Goal: Task Accomplishment & Management: Use online tool/utility

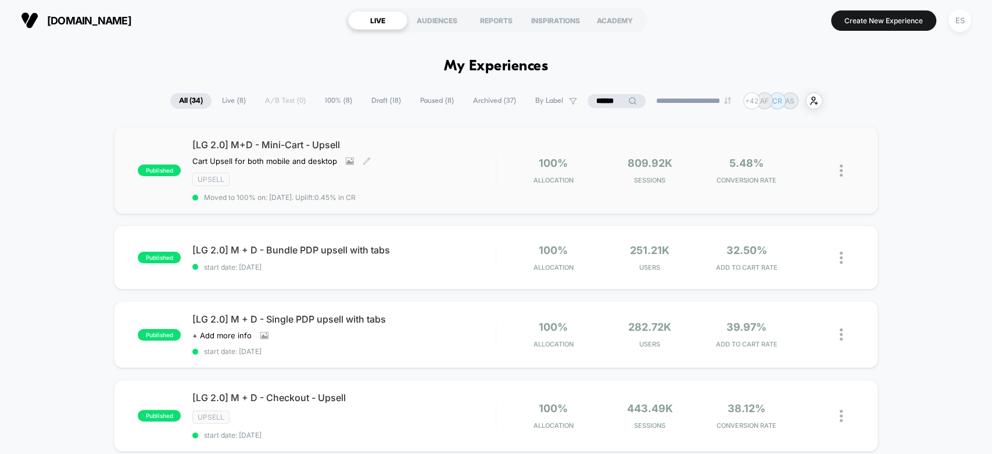
click at [272, 139] on span "[LG 2.0] M+D - Mini-Cart - Upsell" at bounding box center [343, 145] width 303 height 12
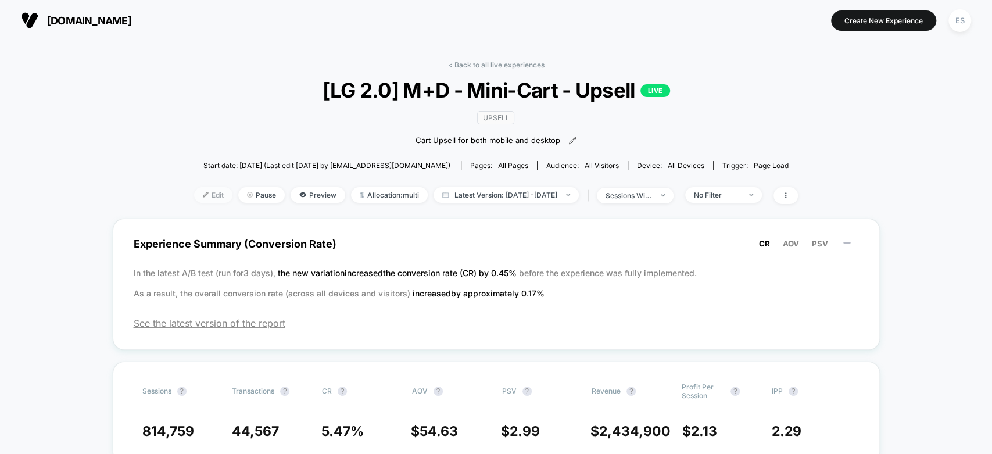
click at [200, 191] on span "Edit" at bounding box center [213, 195] width 38 height 16
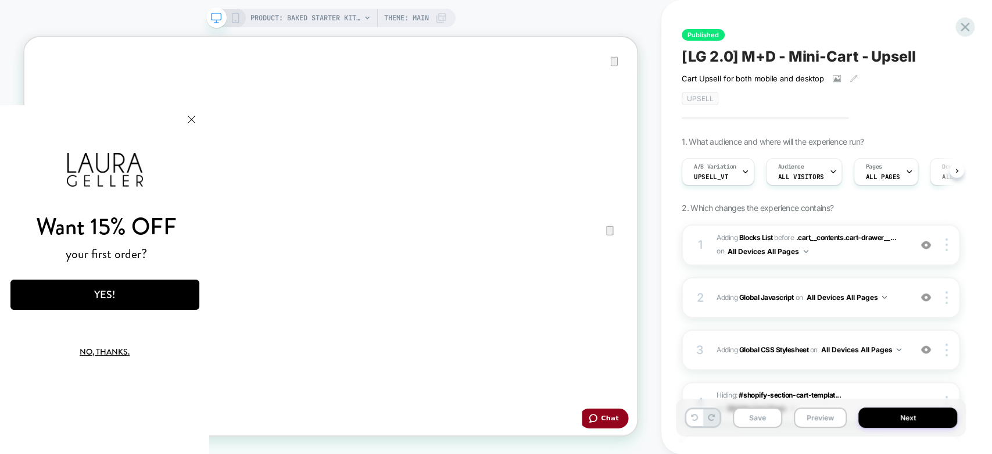
scroll to position [210, 0]
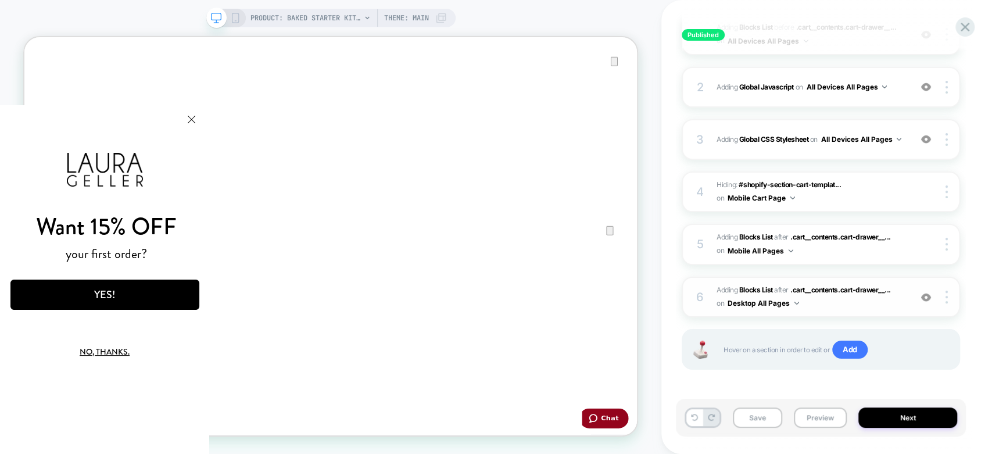
click at [699, 301] on div "6" at bounding box center [700, 296] width 12 height 21
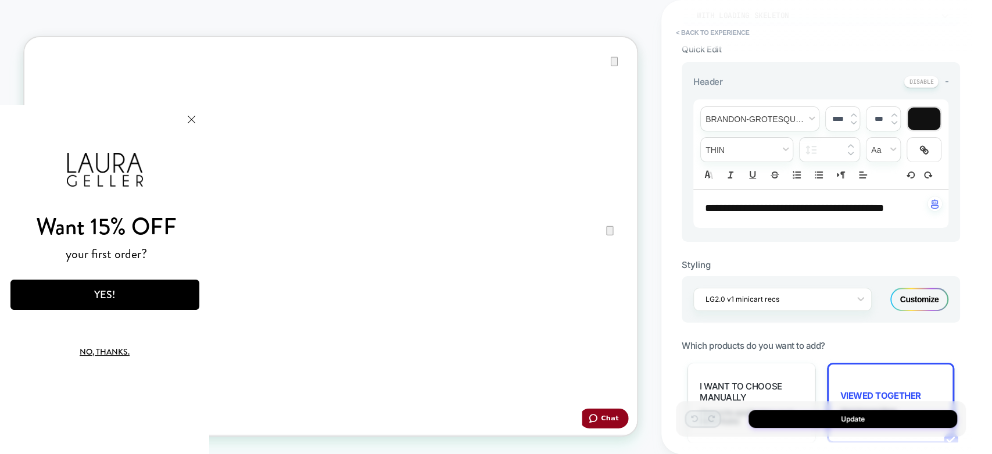
scroll to position [516, 0]
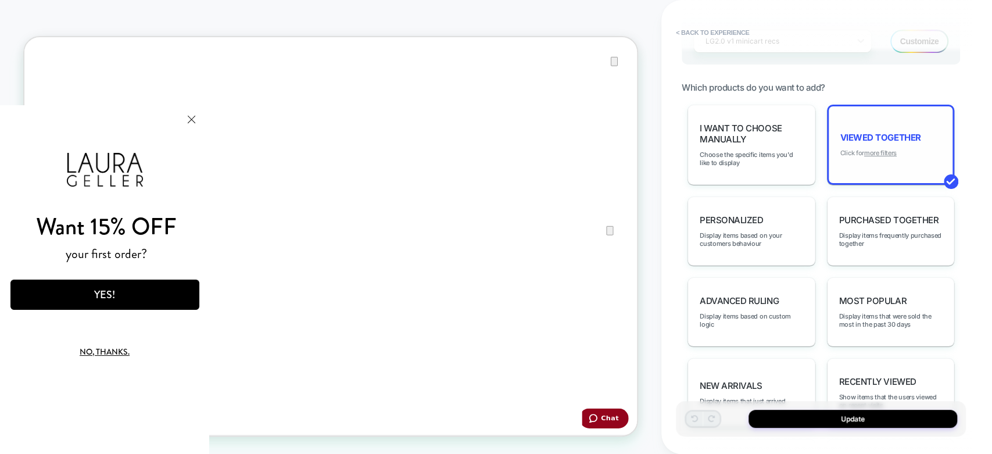
click at [883, 149] on u "more filters" at bounding box center [880, 153] width 33 height 8
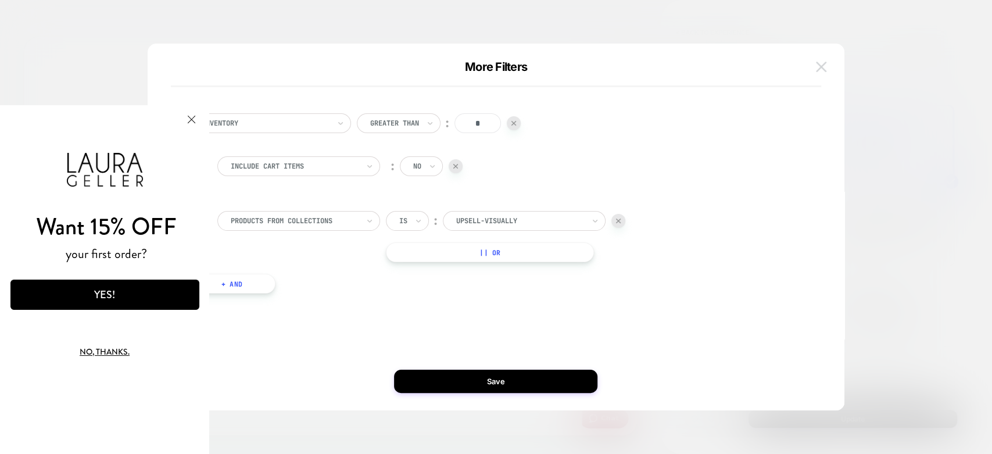
click at [822, 62] on img at bounding box center [821, 67] width 10 height 10
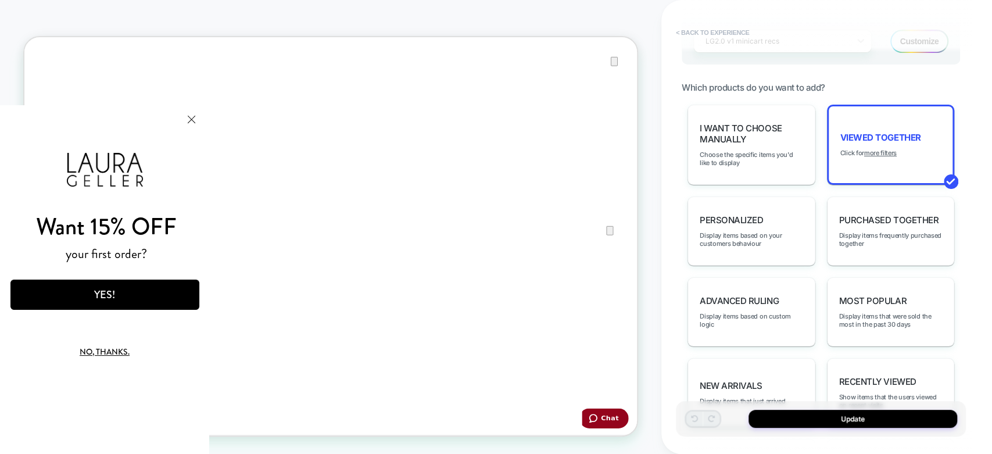
scroll to position [387, 0]
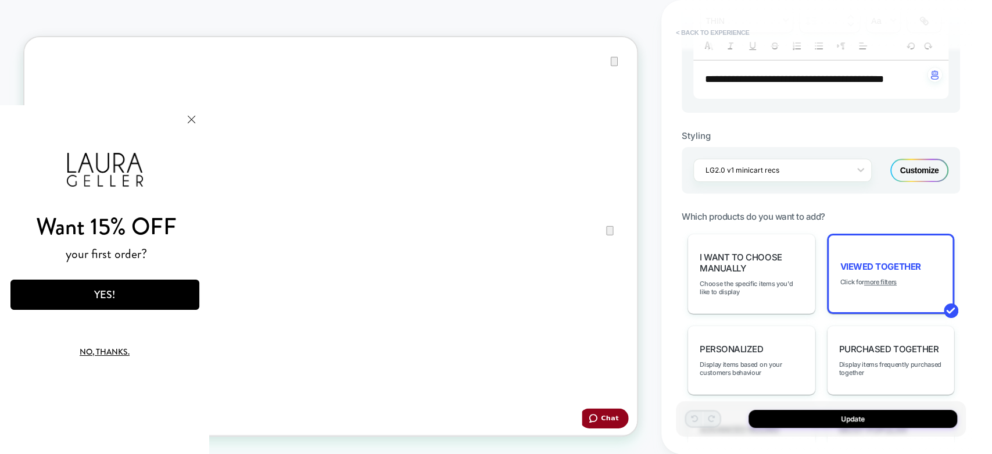
click at [688, 33] on button "< Back to experience" at bounding box center [712, 32] width 85 height 19
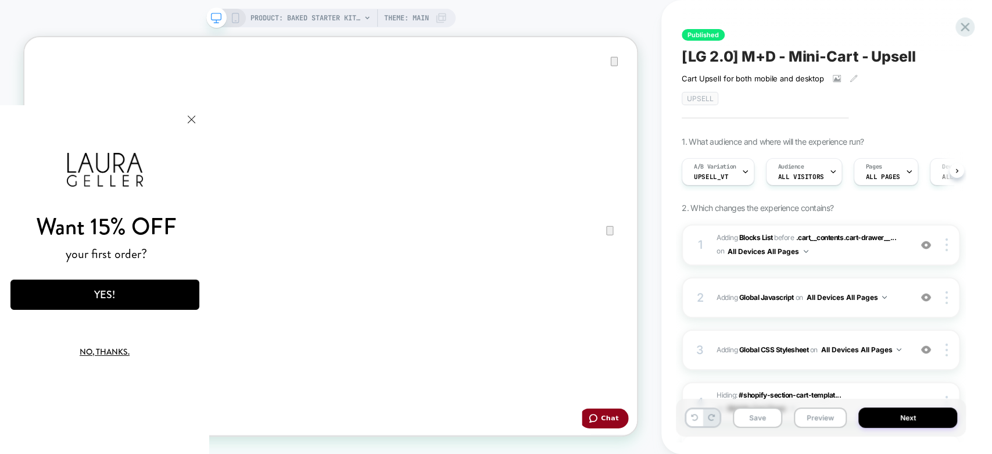
scroll to position [0, 0]
click at [234, 19] on icon at bounding box center [235, 18] width 10 height 10
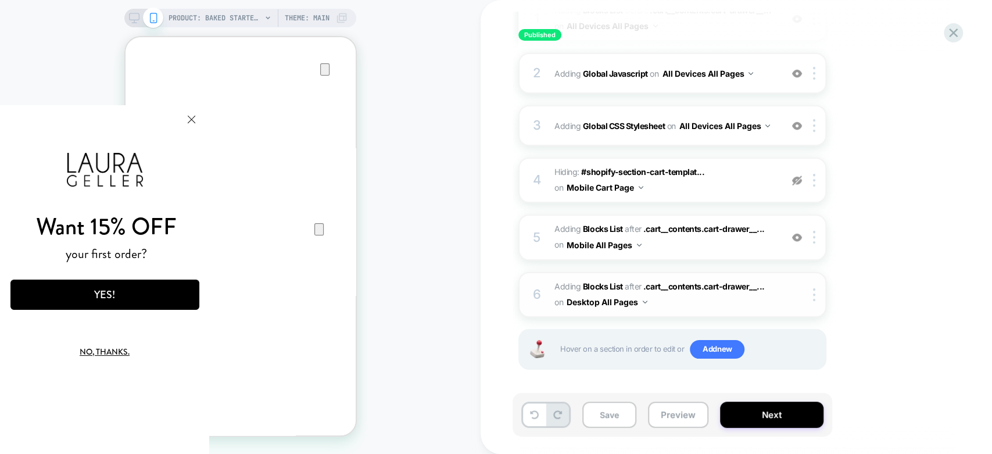
click at [554, 296] on span "on" at bounding box center [558, 301] width 9 height 15
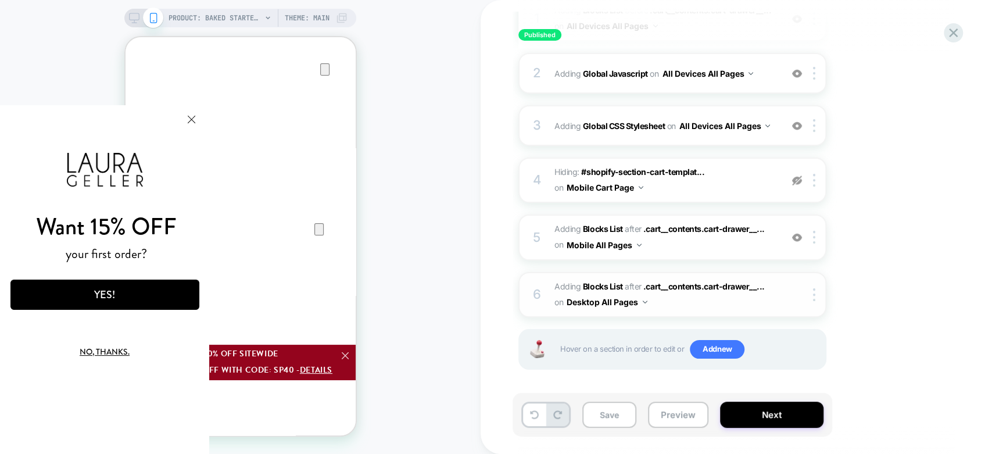
click at [533, 289] on div "6" at bounding box center [537, 294] width 12 height 23
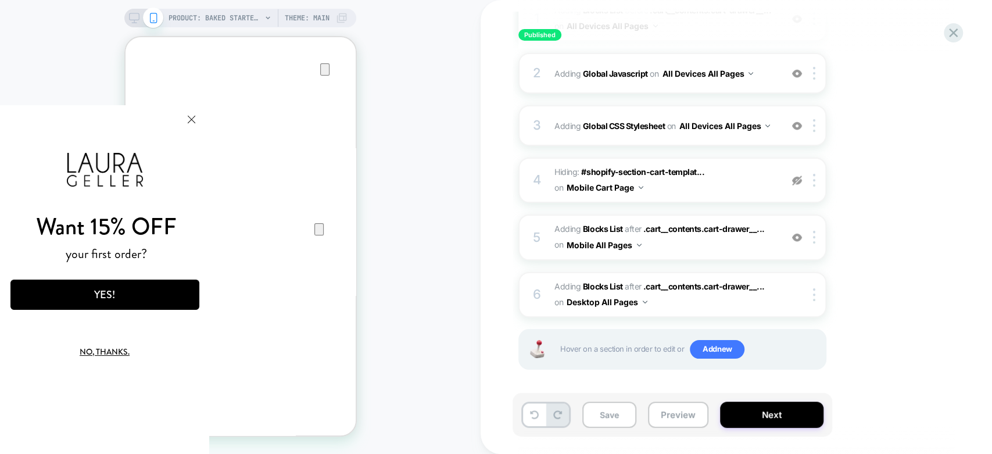
drag, startPoint x: 105, startPoint y: 350, endPoint x: 171, endPoint y: 429, distance: 102.6
click at [105, 350] on button "No, thanks." at bounding box center [105, 350] width 148 height 27
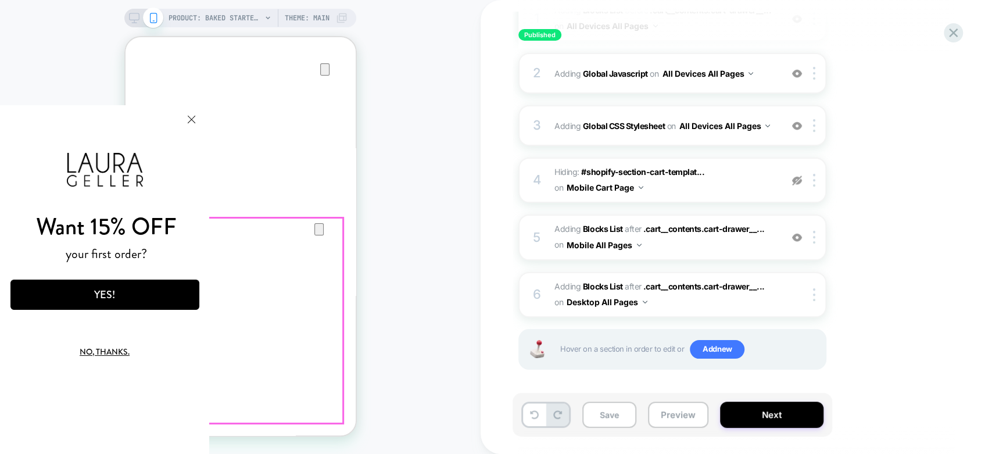
click at [100, 354] on button "No, thanks." at bounding box center [105, 350] width 148 height 27
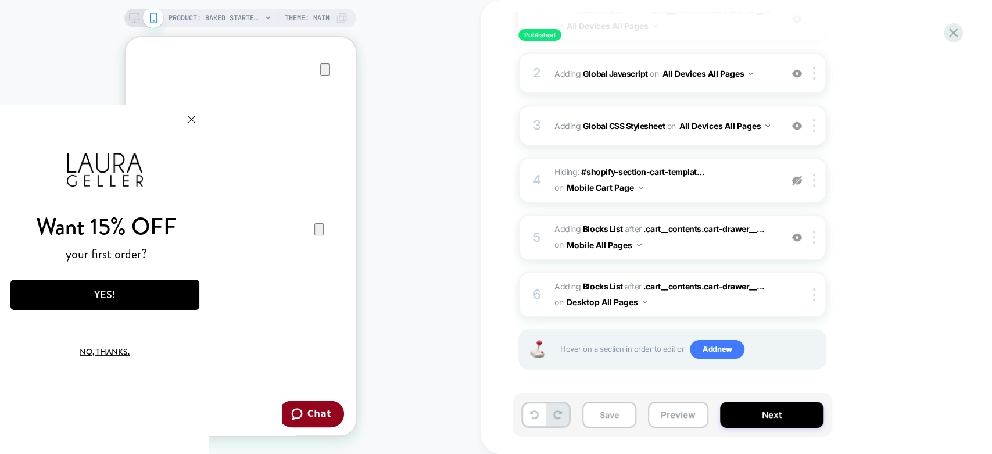
click at [111, 348] on button "No, thanks." at bounding box center [105, 350] width 148 height 27
click at [87, 348] on button "No, thanks." at bounding box center [105, 350] width 148 height 27
click at [441, 278] on div "PRODUCT: Baked Starter Kit (3PC) [1] PRODUCT: Baked Starter Kit (3PC) [1] Theme…" at bounding box center [240, 227] width 480 height 430
click at [543, 294] on div "6 #_loomi_addon_1750270464938_dup1753298408 Adding Blocks List AFTER .cart__con…" at bounding box center [672, 294] width 308 height 45
click at [88, 349] on button "No, thanks." at bounding box center [105, 350] width 148 height 27
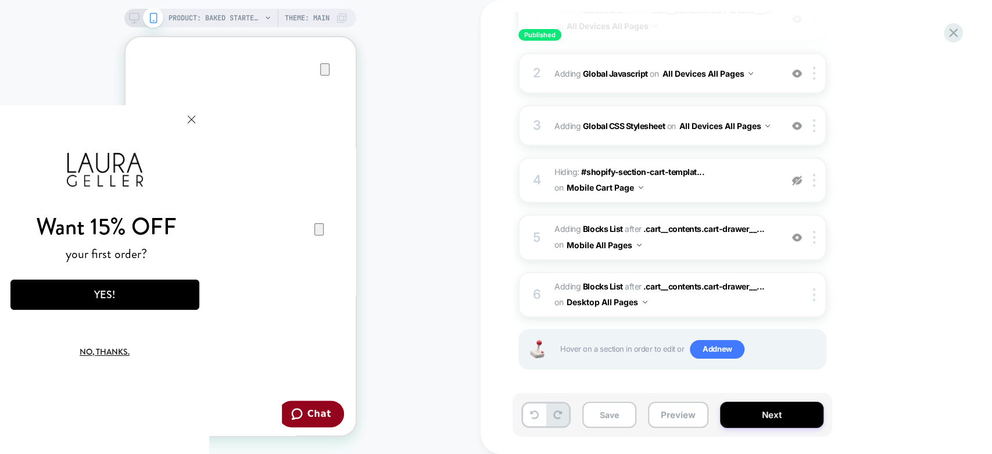
click at [88, 349] on button "No, thanks." at bounding box center [105, 350] width 148 height 27
click at [382, 257] on div "PRODUCT: Baked Starter Kit (3PC) [1] PRODUCT: Baked Starter Kit (3PC) [1] Theme…" at bounding box center [240, 227] width 480 height 430
click at [0, 123] on div "Want 15% OFF your first order? YES! No, thanks." at bounding box center [104, 279] width 209 height 349
click at [92, 346] on button "No, thanks." at bounding box center [105, 350] width 148 height 27
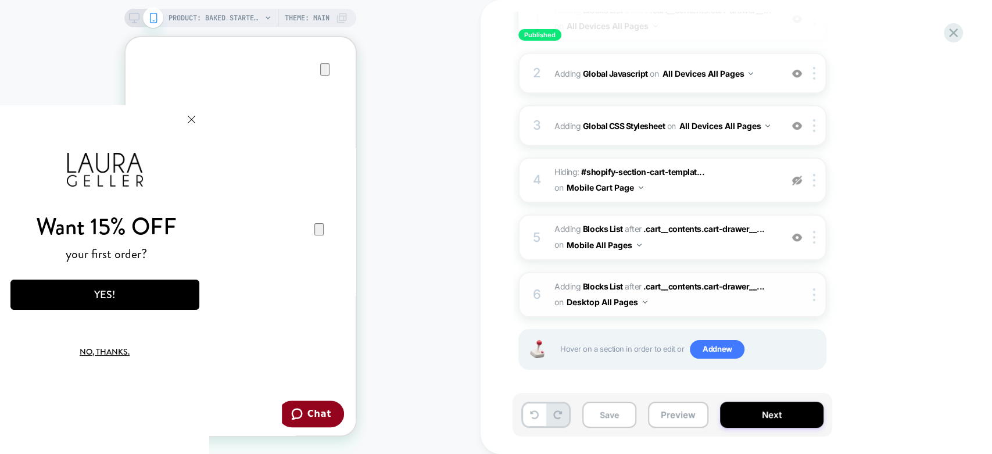
click at [531, 295] on div "6" at bounding box center [537, 294] width 12 height 23
click at [537, 290] on div "6" at bounding box center [537, 294] width 12 height 23
click at [556, 240] on span "on" at bounding box center [558, 244] width 9 height 15
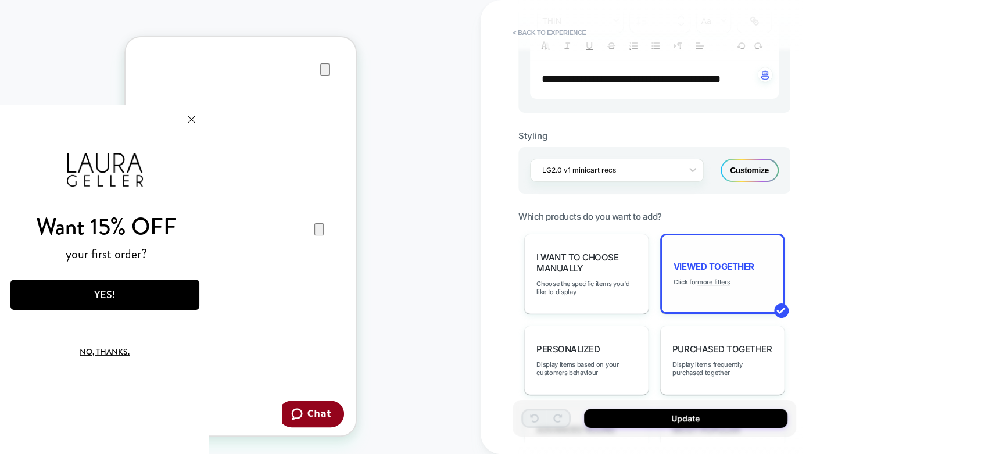
scroll to position [265, 0]
click at [700, 279] on u "more filters" at bounding box center [713, 282] width 33 height 8
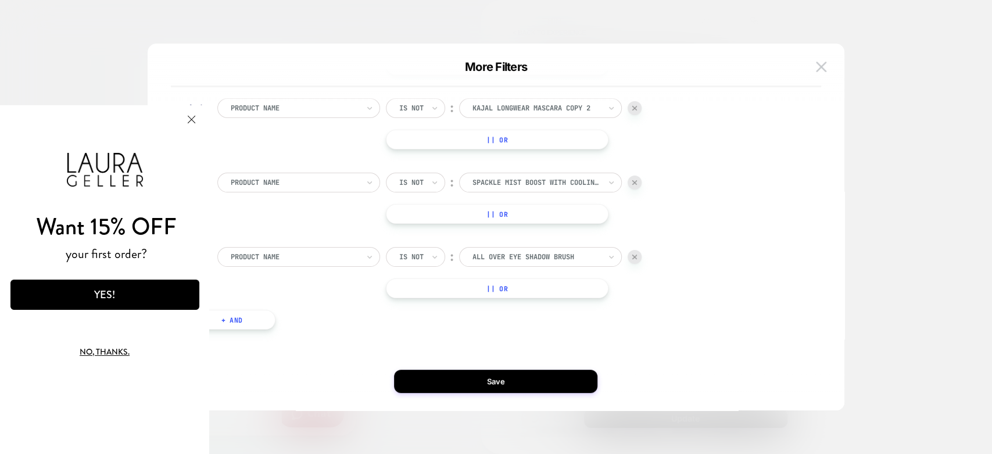
scroll to position [227, 0]
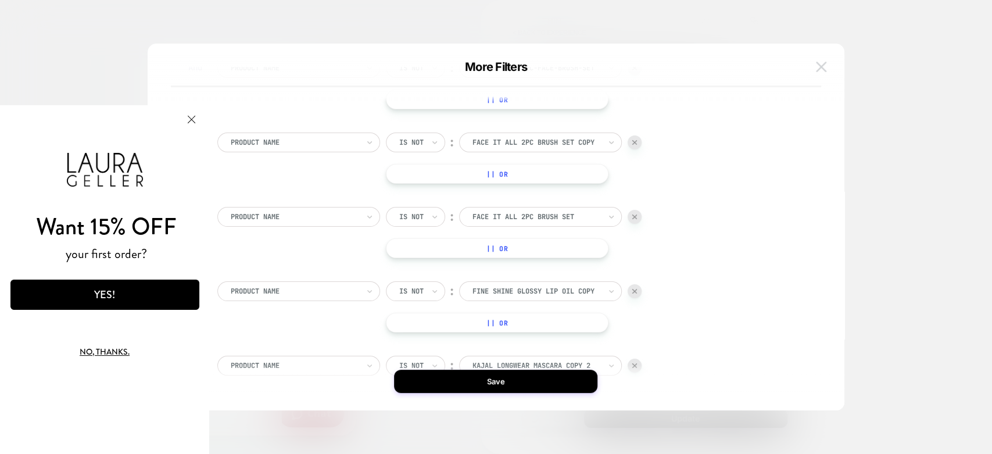
click at [814, 66] on button at bounding box center [820, 66] width 17 height 17
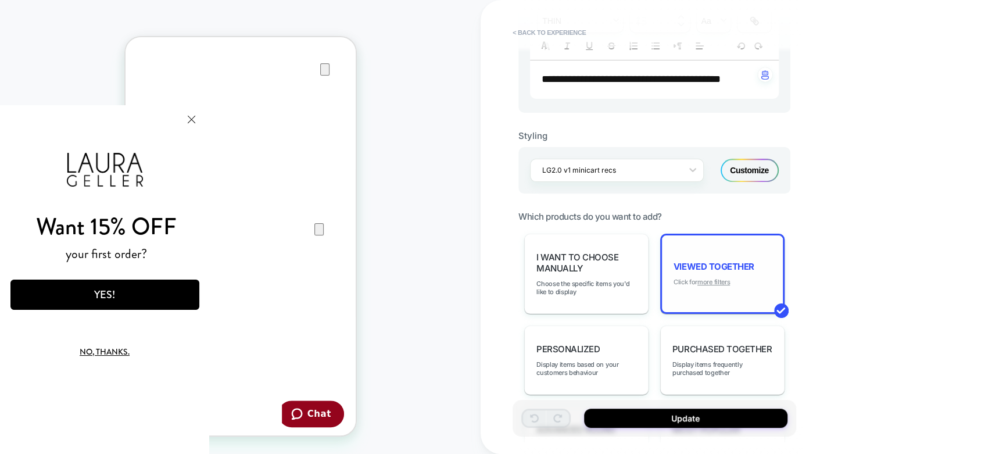
click at [720, 278] on u "more filters" at bounding box center [713, 282] width 33 height 8
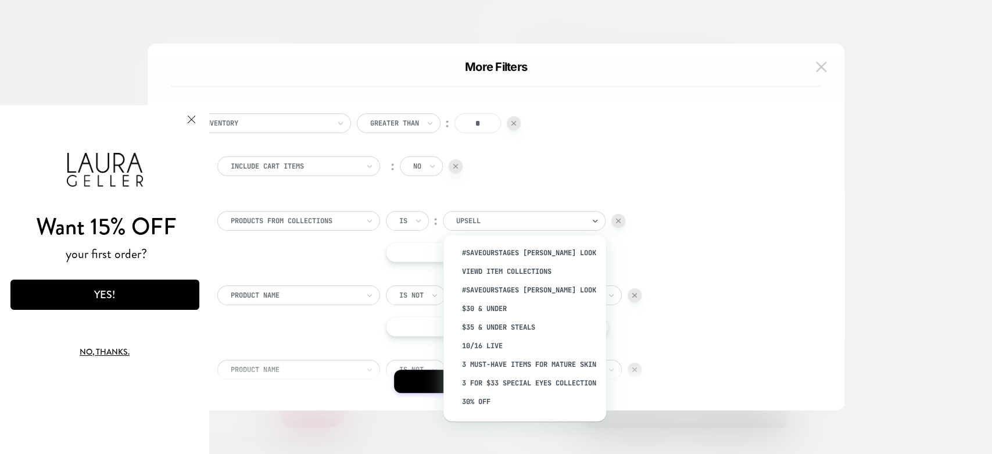
click at [476, 216] on div at bounding box center [520, 220] width 128 height 10
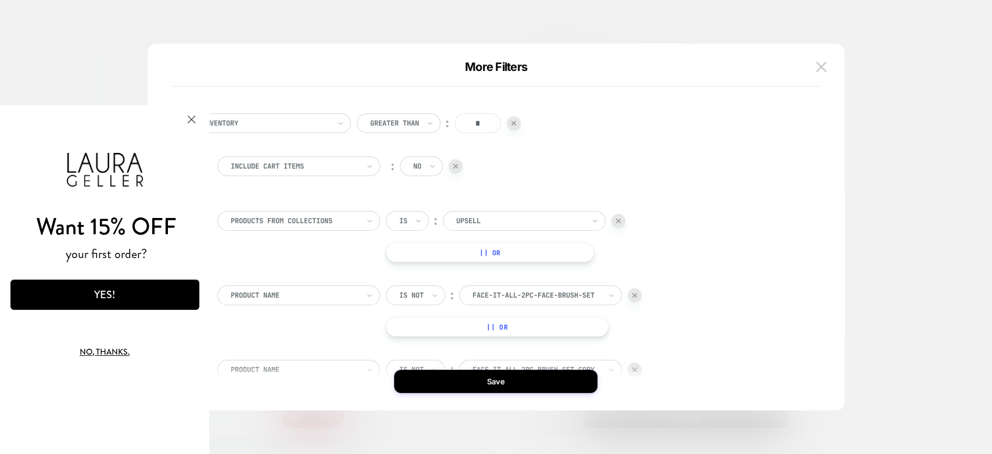
click at [488, 224] on div at bounding box center [520, 220] width 128 height 10
type input "******"
click at [473, 250] on div "Upsell-Visually" at bounding box center [530, 252] width 151 height 19
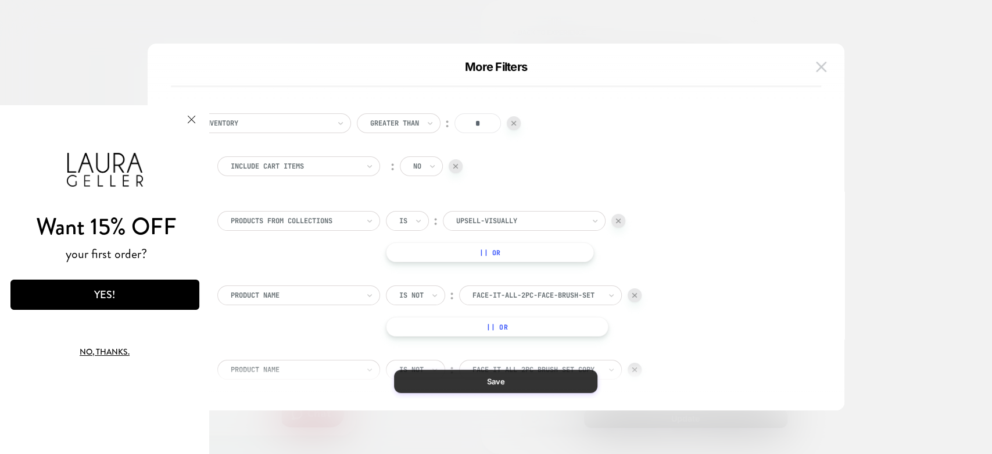
click at [474, 385] on button "Save" at bounding box center [495, 380] width 203 height 23
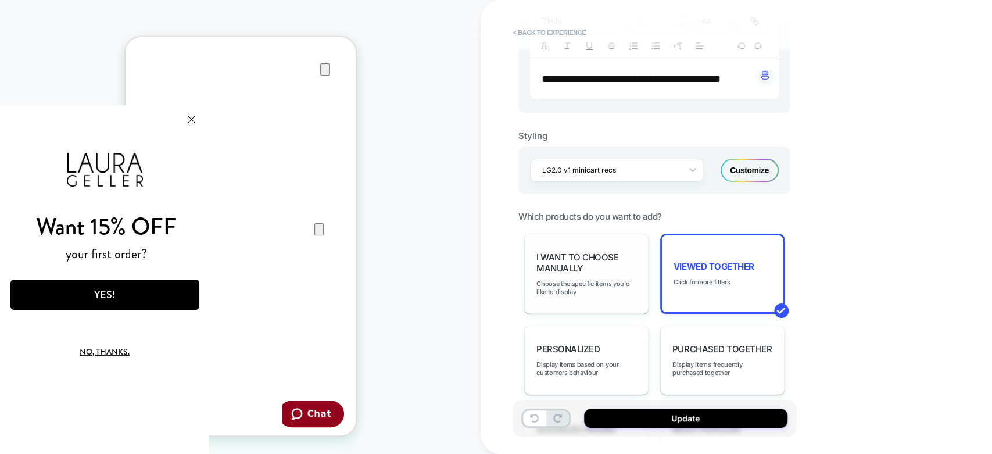
scroll to position [0, 0]
click at [709, 278] on u "more filters" at bounding box center [713, 282] width 33 height 8
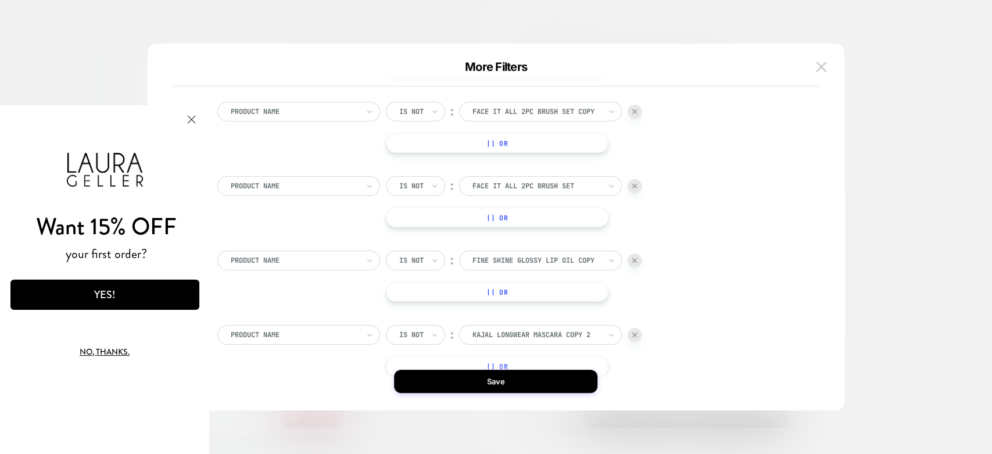
scroll to position [64, 0]
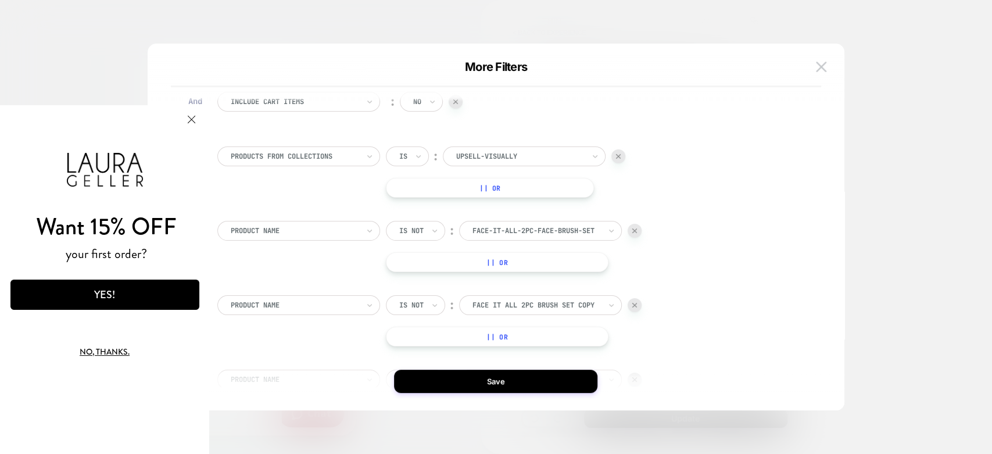
click at [632, 228] on div at bounding box center [634, 231] width 14 height 14
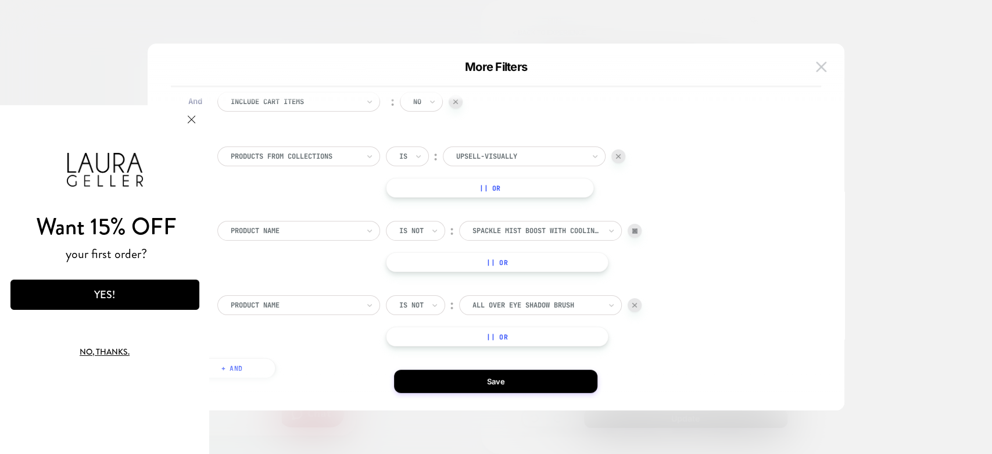
click at [632, 228] on div at bounding box center [634, 231] width 14 height 14
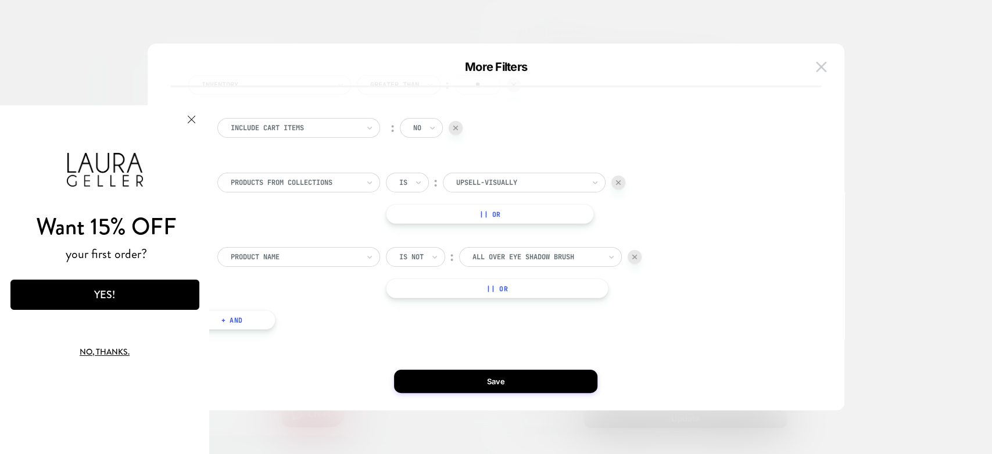
click at [631, 258] on div at bounding box center [634, 257] width 14 height 14
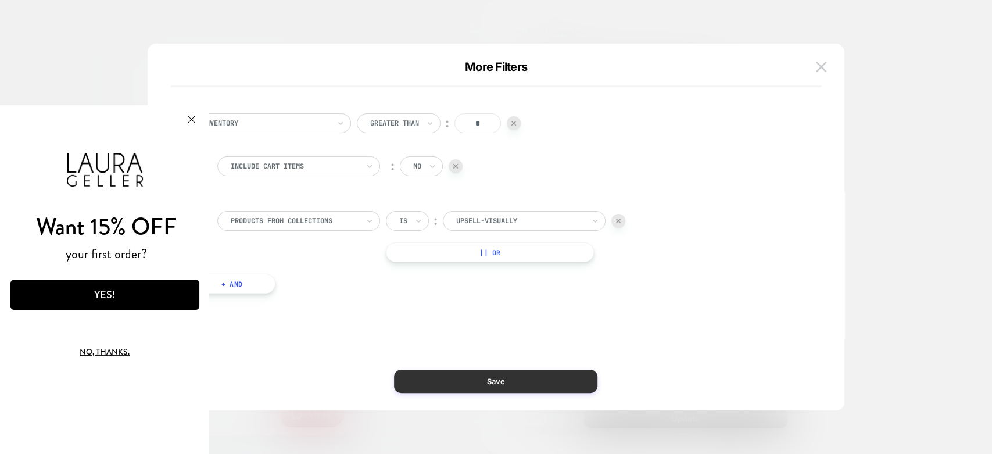
click at [465, 387] on button "Save" at bounding box center [495, 380] width 203 height 23
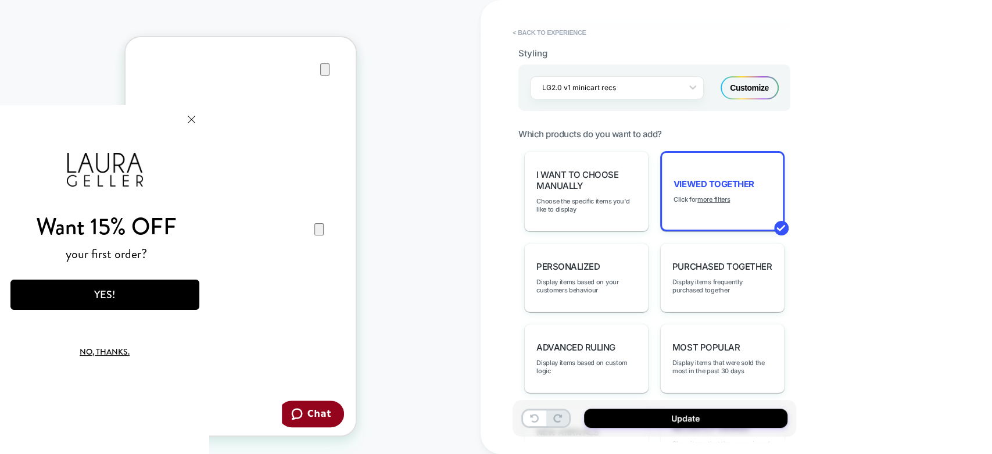
scroll to position [516, 0]
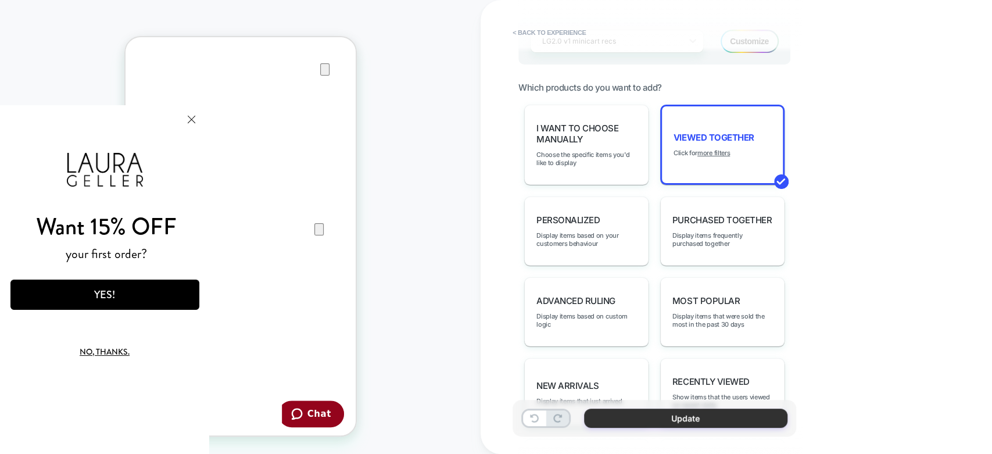
click at [642, 414] on button "Update" at bounding box center [685, 417] width 203 height 19
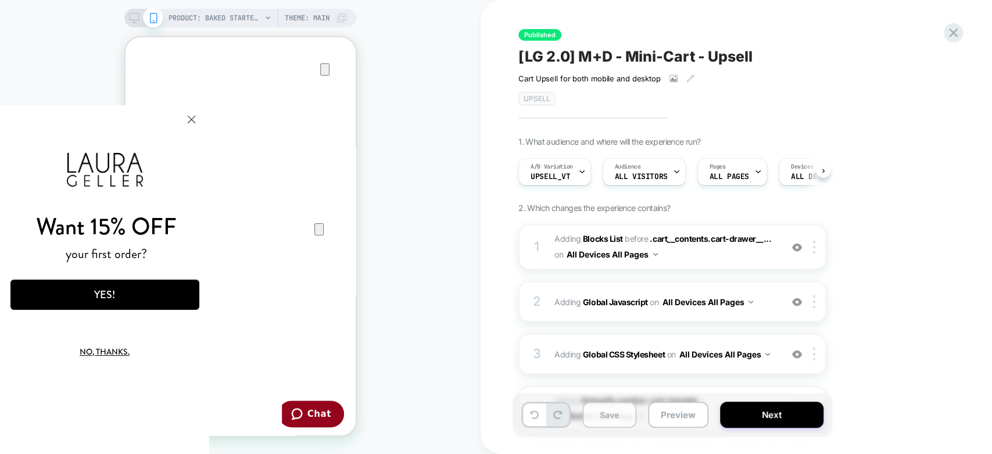
scroll to position [0, 0]
click at [621, 409] on button "Save" at bounding box center [609, 414] width 54 height 26
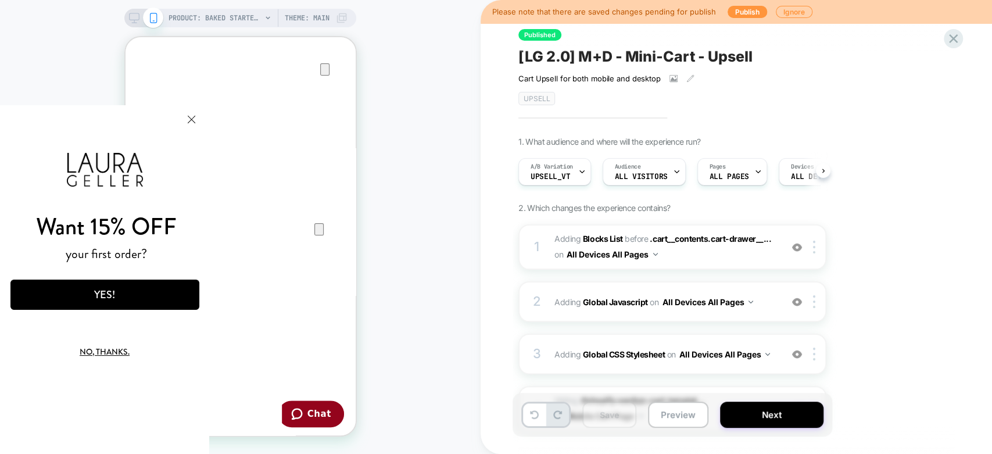
click at [720, 12] on div at bounding box center [722, 12] width 12 height 1
click at [727, 12] on button "Publish" at bounding box center [746, 12] width 39 height 12
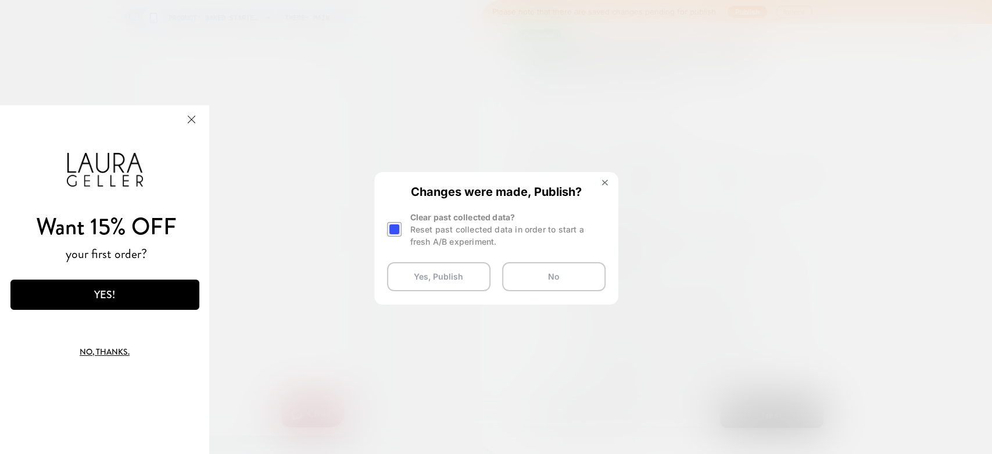
click at [388, 230] on div at bounding box center [394, 229] width 15 height 15
click at [446, 275] on button "Yes, Publish" at bounding box center [438, 276] width 103 height 29
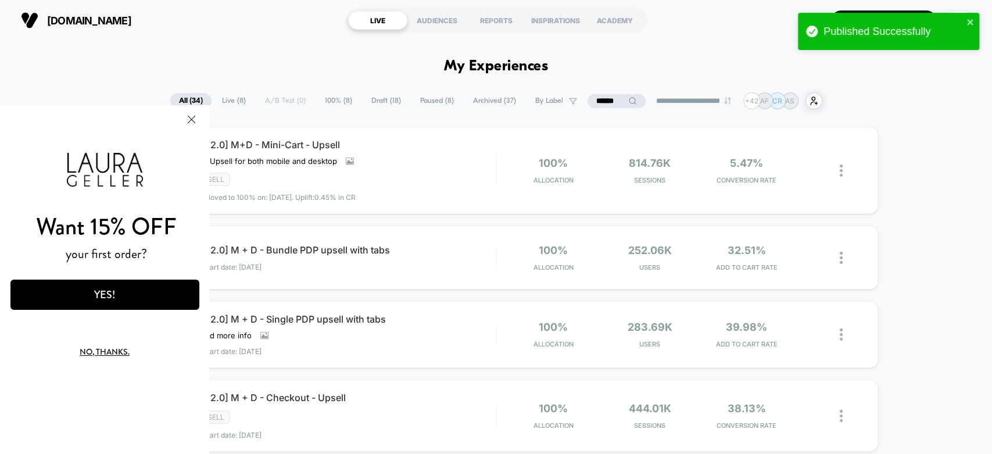
click at [185, 120] on button "Close Modal" at bounding box center [190, 119] width 31 height 28
click at [200, 118] on button "Close Modal" at bounding box center [190, 119] width 31 height 28
click at [189, 118] on button "Close Modal" at bounding box center [190, 119] width 31 height 28
click at [92, 353] on button "No, thanks." at bounding box center [105, 350] width 148 height 27
click at [246, 145] on span "[LG 2.0] M+D - Mini-Cart - Upsell" at bounding box center [343, 145] width 303 height 12
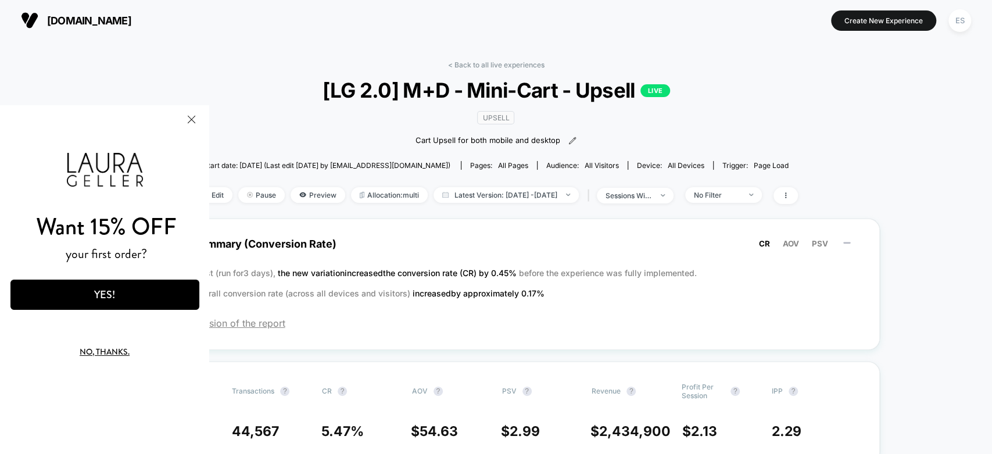
click at [208, 193] on div "Want 15% OFF your first order? YES! No, thanks." at bounding box center [104, 279] width 209 height 349
click at [213, 194] on span "Edit" at bounding box center [213, 195] width 38 height 16
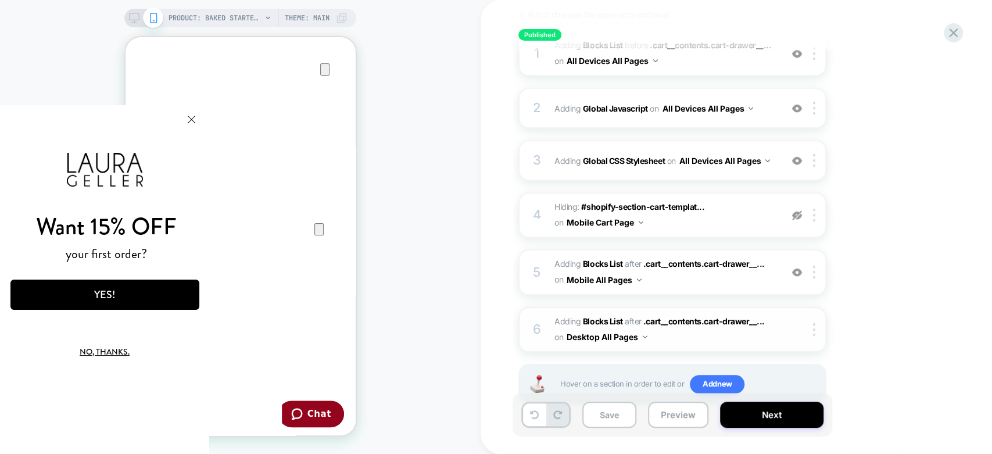
click at [533, 320] on div "6" at bounding box center [537, 329] width 12 height 23
click at [536, 324] on div "6" at bounding box center [537, 329] width 12 height 23
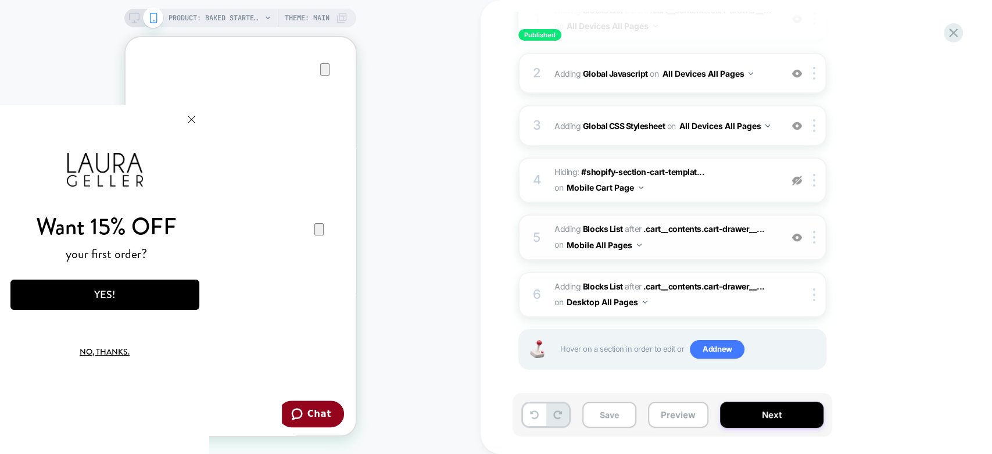
click at [529, 243] on div "5 #_loomi_addon_1750269137742_dup1753298408 Adding Blocks List AFTER .cart__con…" at bounding box center [672, 236] width 308 height 45
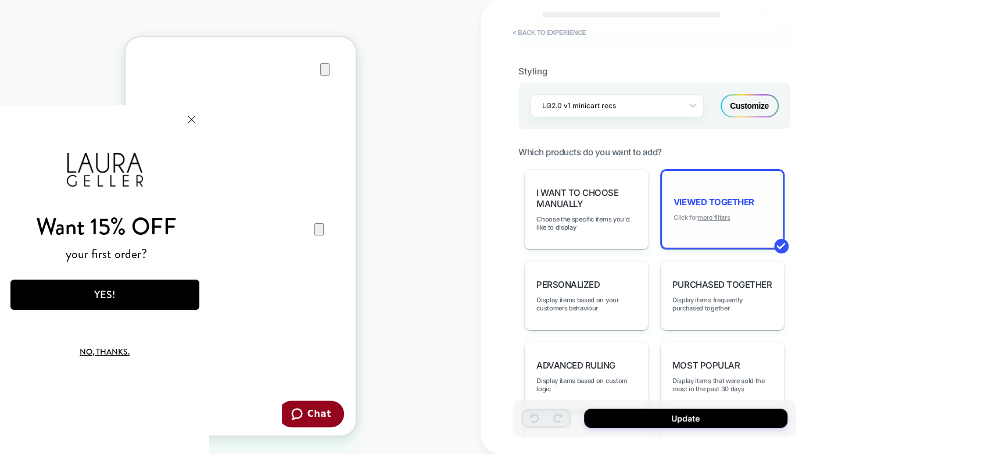
scroll to position [265, 0]
click at [717, 213] on u "more filters" at bounding box center [713, 217] width 33 height 8
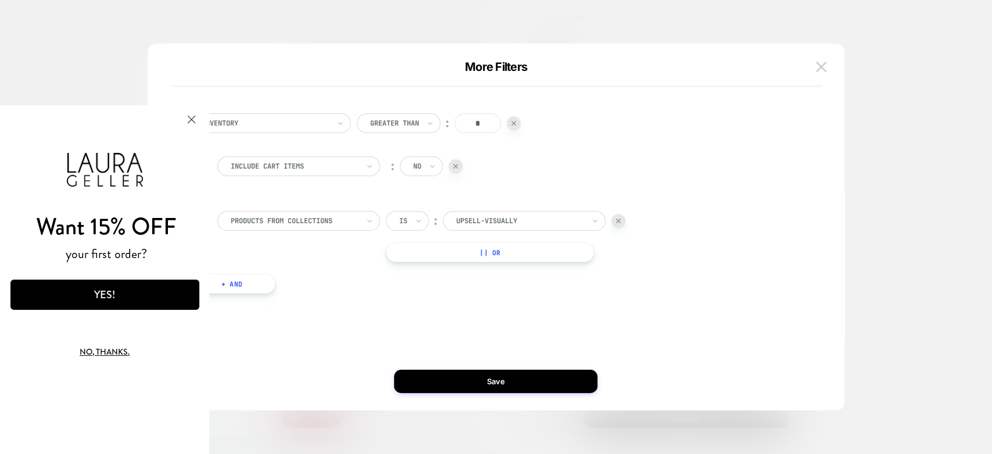
click at [897, 94] on div at bounding box center [496, 227] width 992 height 454
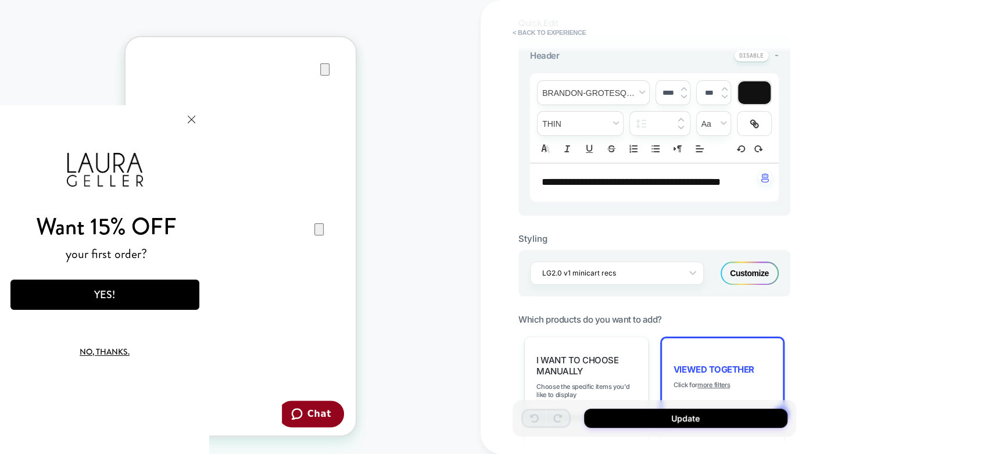
scroll to position [193, 0]
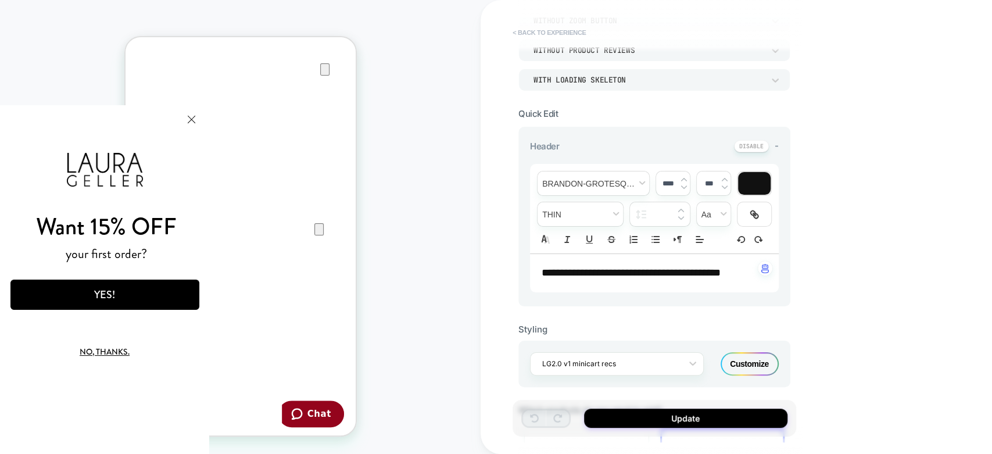
click at [544, 31] on button "< Back to experience" at bounding box center [549, 32] width 85 height 19
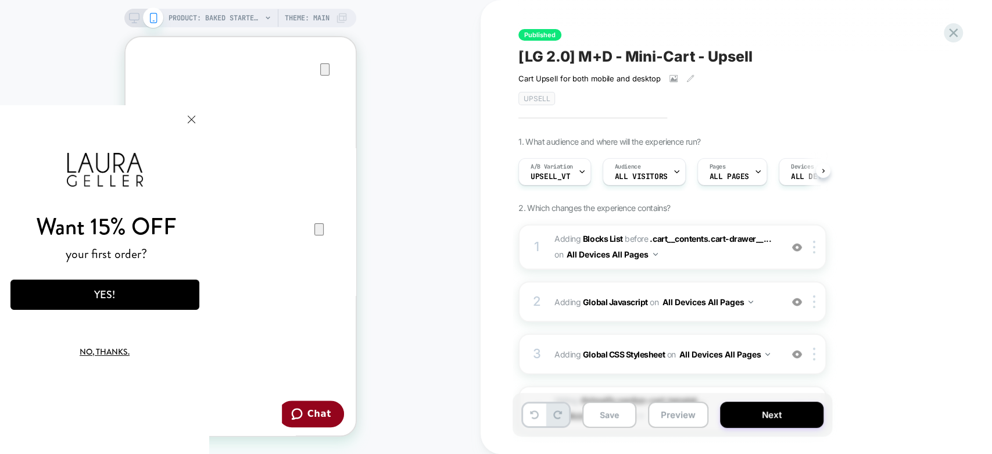
scroll to position [0, 0]
click at [136, 20] on rect at bounding box center [135, 16] width 10 height 6
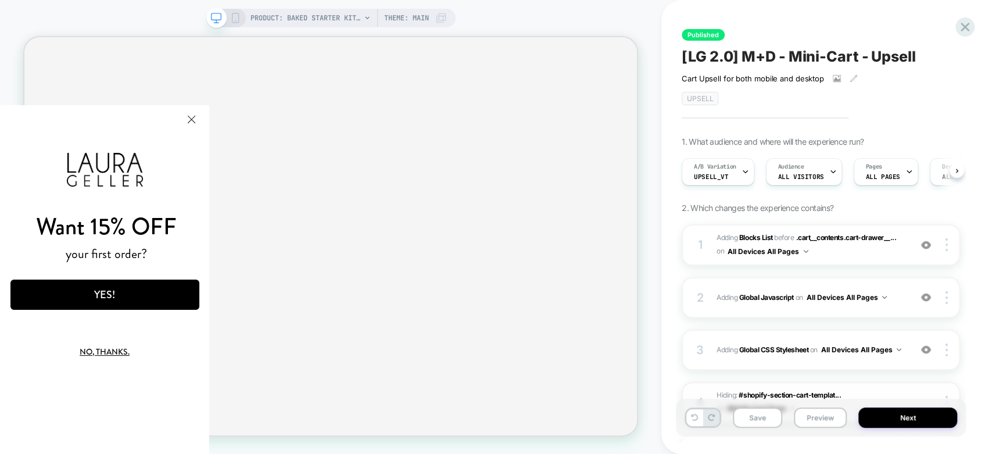
scroll to position [210, 0]
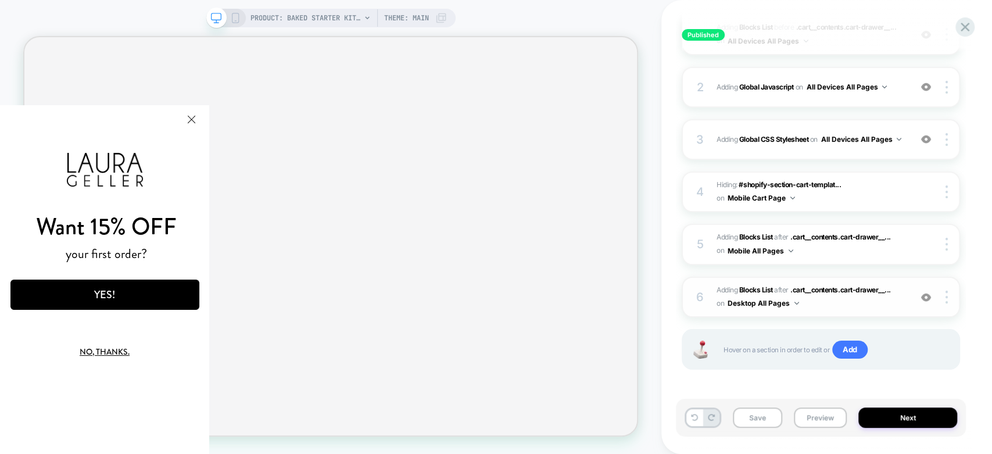
click at [694, 302] on div "6" at bounding box center [700, 296] width 12 height 21
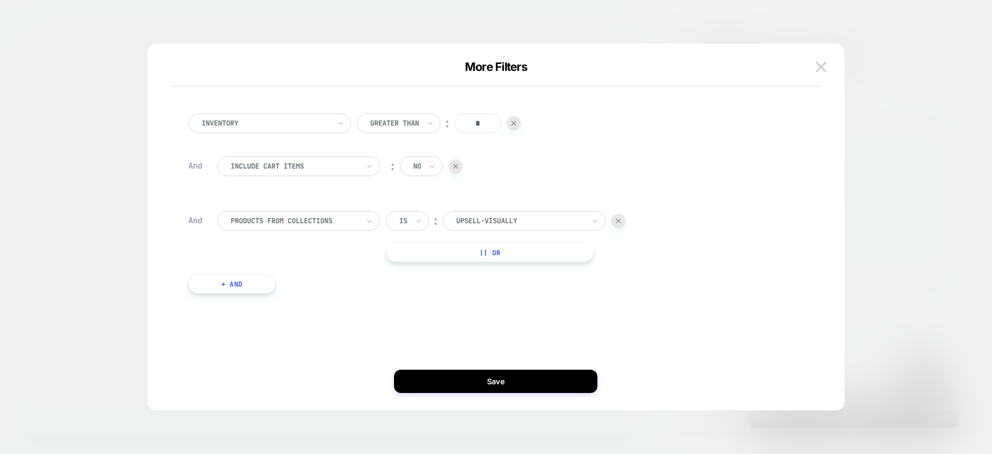
click at [818, 65] on img at bounding box center [821, 67] width 10 height 10
